Goal: Task Accomplishment & Management: Manage account settings

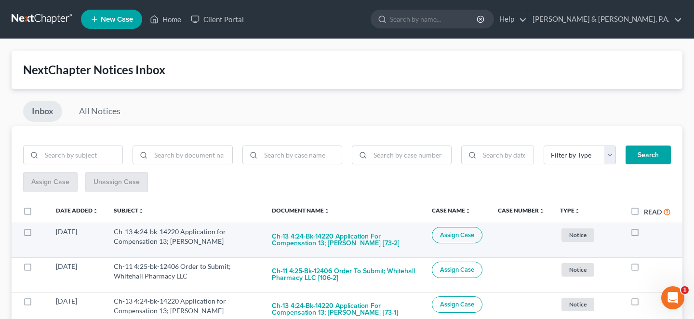
click at [644, 234] on label at bounding box center [644, 234] width 0 height 0
click at [648, 227] on input "checkbox" at bounding box center [651, 230] width 6 height 6
checkbox input "true"
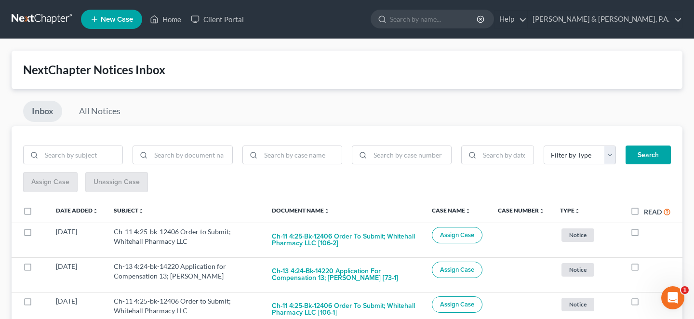
click at [644, 234] on label at bounding box center [644, 234] width 0 height 0
click at [648, 227] on input "checkbox" at bounding box center [651, 230] width 6 height 6
checkbox input "true"
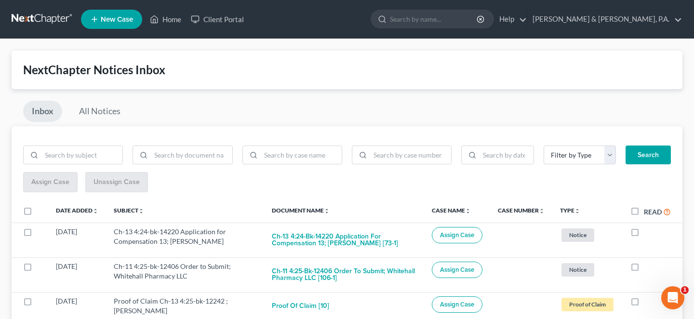
click at [644, 234] on label at bounding box center [644, 234] width 0 height 0
click at [648, 227] on input "checkbox" at bounding box center [651, 230] width 6 height 6
checkbox input "true"
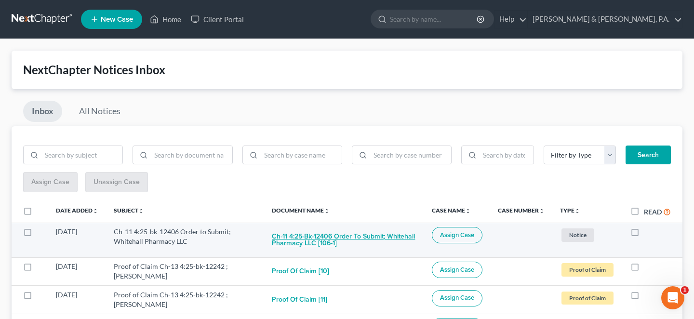
click at [341, 227] on button "Ch-11 4:25-bk-12406 Order to Submit; Whitehall Pharmacy LLC [106-1]" at bounding box center [344, 240] width 145 height 26
checkbox input "true"
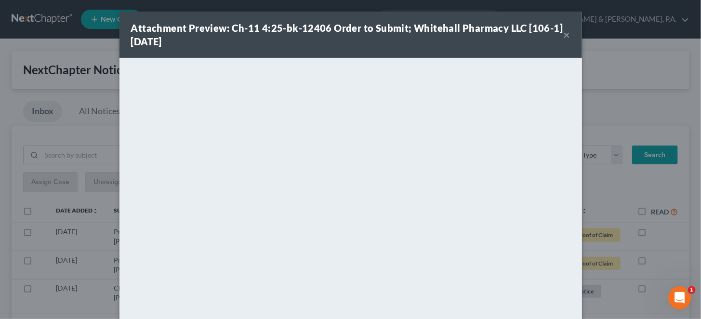
click at [564, 29] on button "×" at bounding box center [567, 35] width 7 height 12
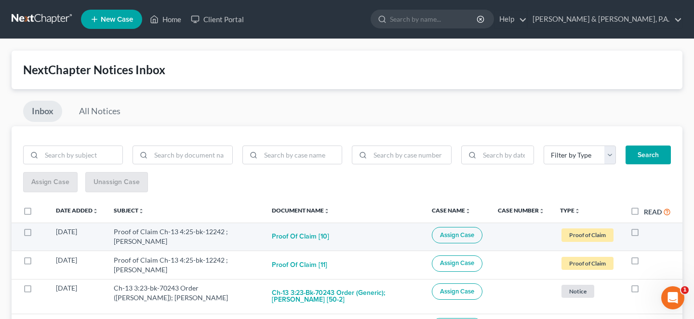
click at [644, 234] on label at bounding box center [644, 234] width 0 height 0
click at [648, 227] on input "checkbox" at bounding box center [651, 230] width 6 height 6
checkbox input "true"
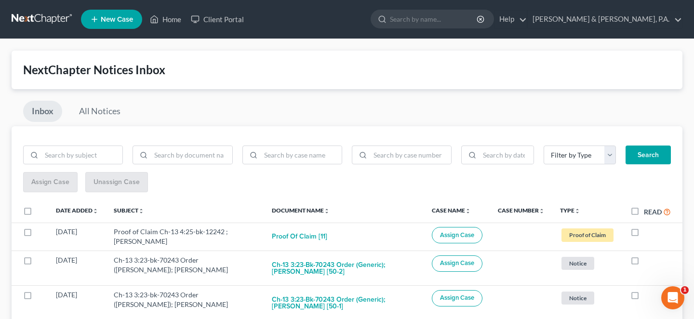
click at [644, 234] on label at bounding box center [644, 234] width 0 height 0
click at [648, 227] on input "checkbox" at bounding box center [651, 230] width 6 height 6
checkbox input "true"
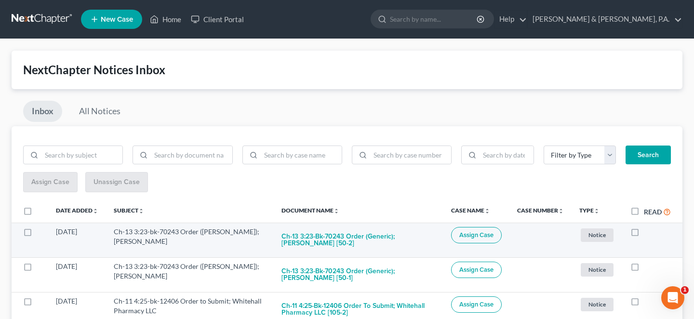
click at [644, 234] on label at bounding box center [644, 234] width 0 height 0
click at [648, 227] on input "checkbox" at bounding box center [651, 230] width 6 height 6
checkbox input "true"
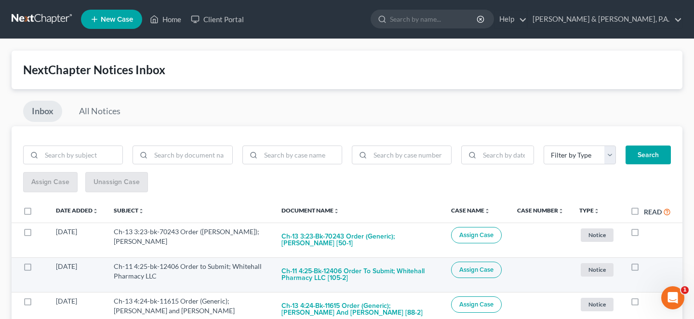
click at [646, 262] on div at bounding box center [651, 267] width 40 height 10
click at [644, 269] on label at bounding box center [644, 269] width 0 height 0
click at [648, 262] on input "checkbox" at bounding box center [651, 265] width 6 height 6
checkbox input "true"
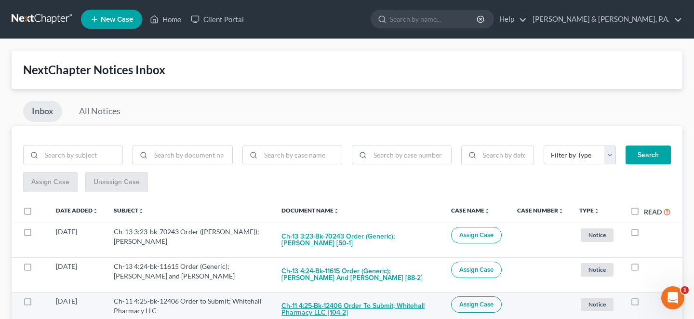
click at [423, 296] on button "Ch-11 4:25-bk-12406 Order to Submit; Whitehall Pharmacy LLC [104-2]" at bounding box center [359, 309] width 154 height 26
checkbox input "true"
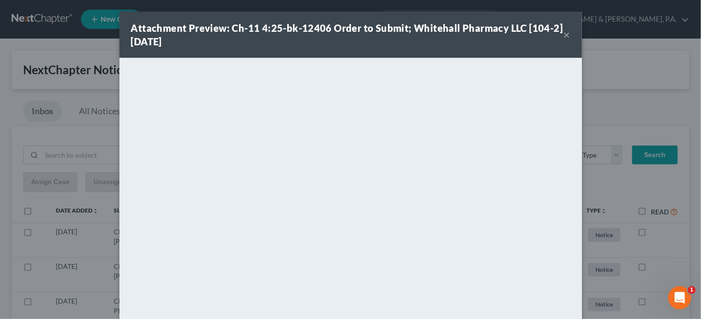
click at [564, 30] on button "×" at bounding box center [567, 35] width 7 height 12
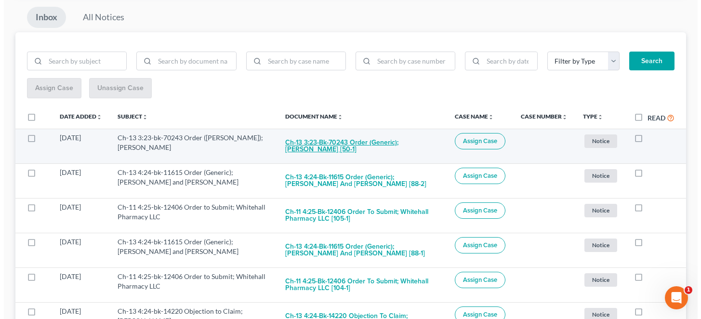
scroll to position [112, 0]
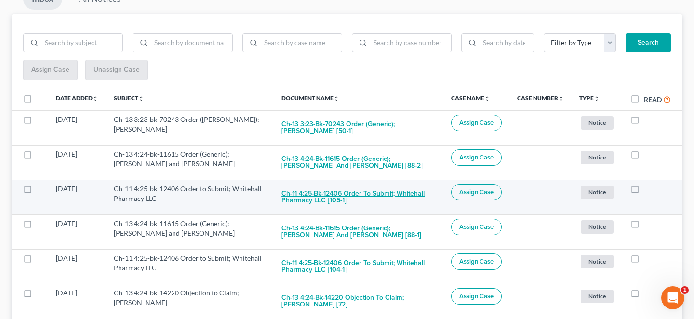
click at [374, 184] on button "Ch-11 4:25-bk-12406 Order to Submit; Whitehall Pharmacy LLC [105-1]" at bounding box center [359, 197] width 154 height 26
checkbox input "true"
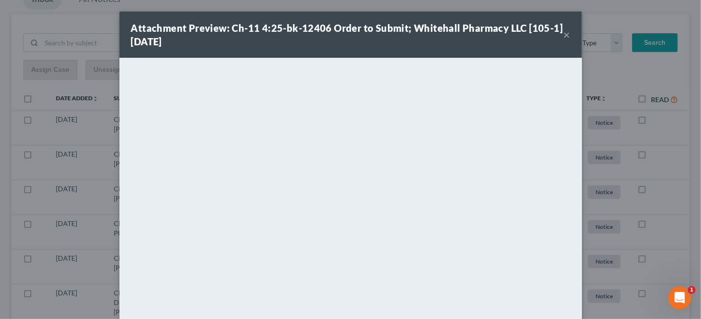
click at [564, 29] on button "×" at bounding box center [567, 35] width 7 height 12
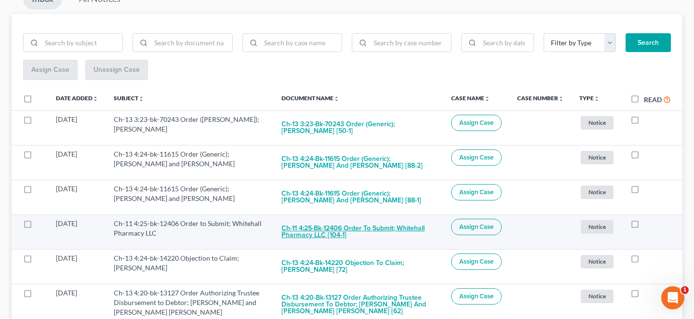
click at [415, 219] on button "Ch-11 4:25-bk-12406 Order to Submit; Whitehall Pharmacy LLC [104-1]" at bounding box center [359, 232] width 154 height 26
checkbox input "true"
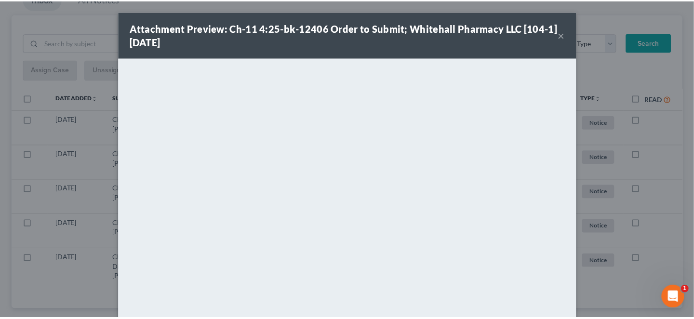
scroll to position [94, 0]
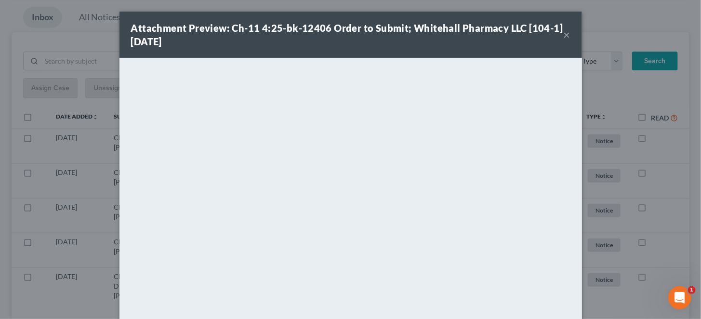
click at [564, 33] on button "×" at bounding box center [567, 35] width 7 height 12
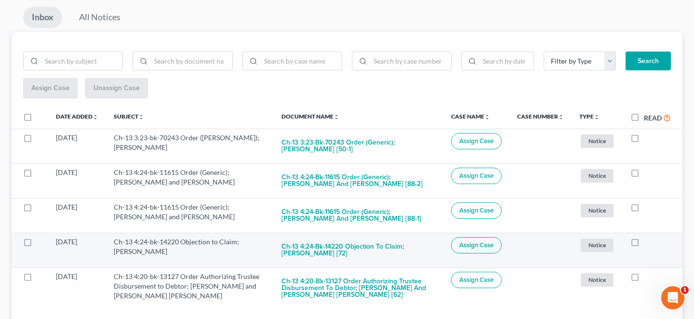
click at [644, 244] on label at bounding box center [644, 244] width 0 height 0
click at [648, 237] on input "checkbox" at bounding box center [651, 240] width 6 height 6
checkbox input "true"
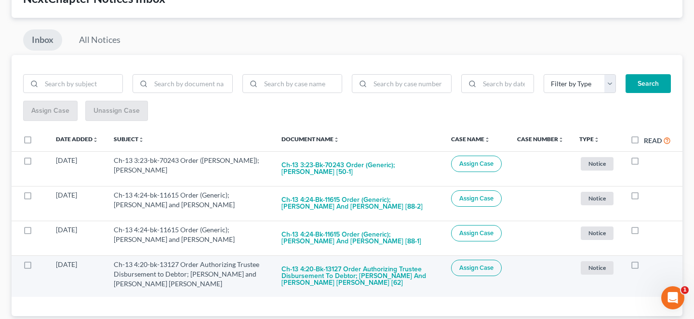
click at [644, 267] on label at bounding box center [644, 267] width 0 height 0
click at [648, 260] on input "checkbox" at bounding box center [651, 263] width 6 height 6
checkbox input "true"
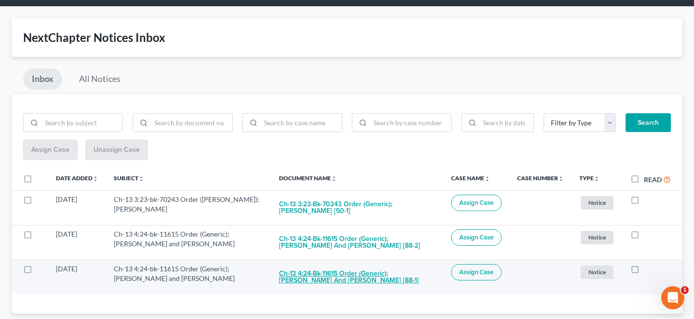
click at [305, 264] on button "Ch-13 4:24-bk-11615 Order (Generic); Gloria Plymale and Codi Plymale [88-1]" at bounding box center [357, 277] width 157 height 26
checkbox input "true"
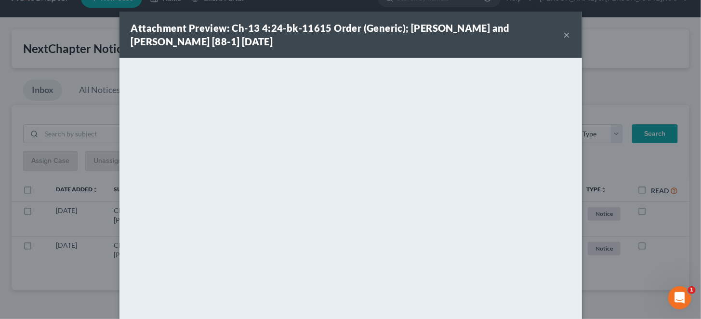
scroll to position [0, 0]
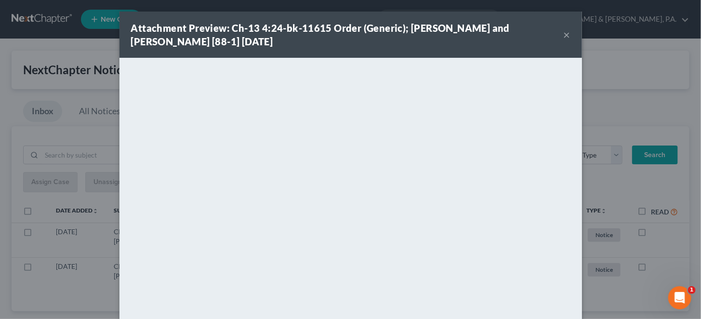
click at [556, 28] on div "Attachment Preview: Ch-13 4:24-bk-11615 Order (Generic); Gloria Plymale and Cod…" at bounding box center [351, 35] width 463 height 46
click at [564, 31] on button "×" at bounding box center [567, 35] width 7 height 12
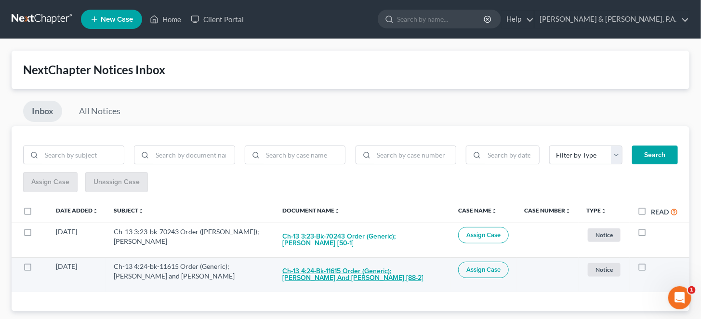
click at [404, 262] on button "Ch-13 4:24-bk-11615 Order (Generic); Gloria Plymale and Codi Plymale [88-2]" at bounding box center [363, 275] width 160 height 26
checkbox input "true"
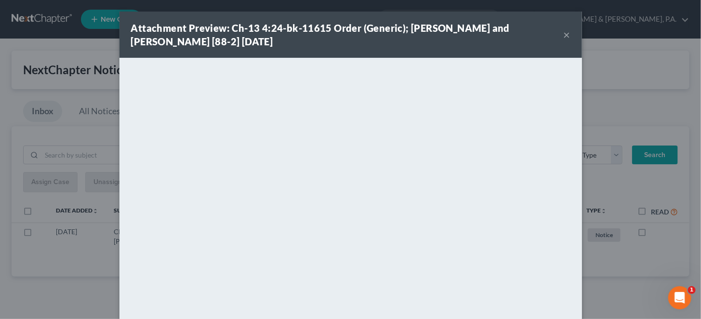
click at [564, 33] on button "×" at bounding box center [567, 35] width 7 height 12
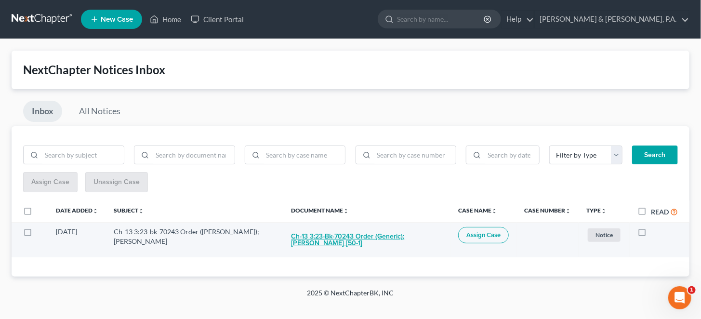
click at [373, 228] on button "Ch-13 3:23-bk-70243 Order (Generic); Connie M Howton [50-1]" at bounding box center [367, 240] width 152 height 26
checkbox input "true"
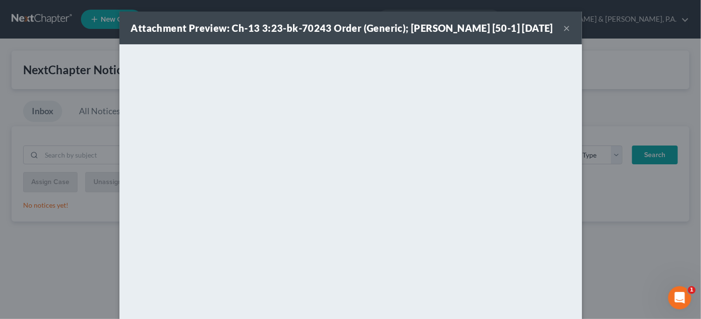
click at [564, 30] on button "×" at bounding box center [567, 28] width 7 height 12
